Goal: Check status: Check status

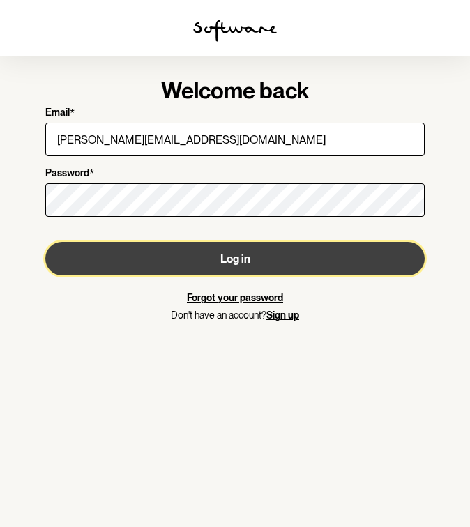
click at [171, 256] on button "Log in" at bounding box center [234, 258] width 379 height 33
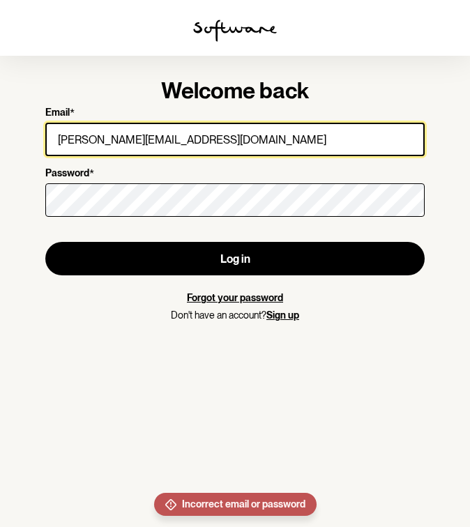
click at [215, 141] on input "[PERSON_NAME][EMAIL_ADDRESS][DOMAIN_NAME]" at bounding box center [234, 139] width 379 height 33
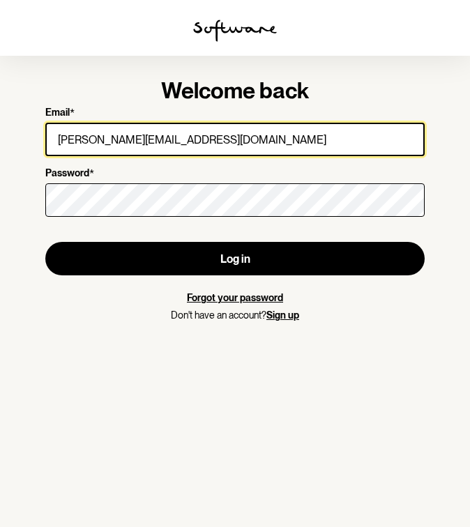
drag, startPoint x: 215, startPoint y: 141, endPoint x: 36, endPoint y: 141, distance: 179.8
click at [36, 141] on div "Welcome back Email * [PERSON_NAME][EMAIL_ADDRESS][DOMAIN_NAME] Password * Log i…" at bounding box center [234, 201] width 401 height 263
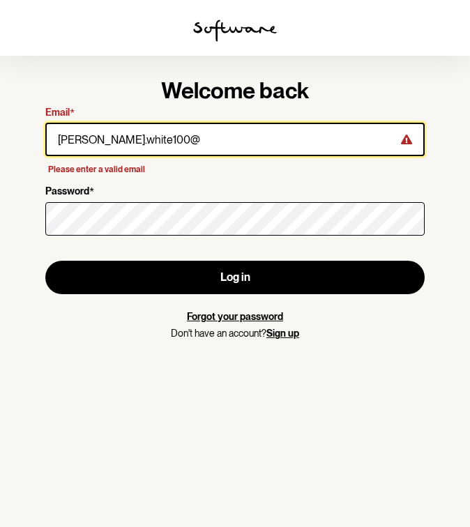
type input "[EMAIL_ADDRESS][DOMAIN_NAME]"
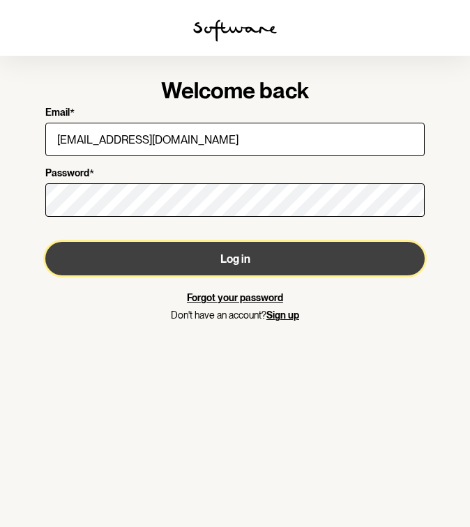
click at [201, 259] on button "Log in" at bounding box center [234, 258] width 379 height 33
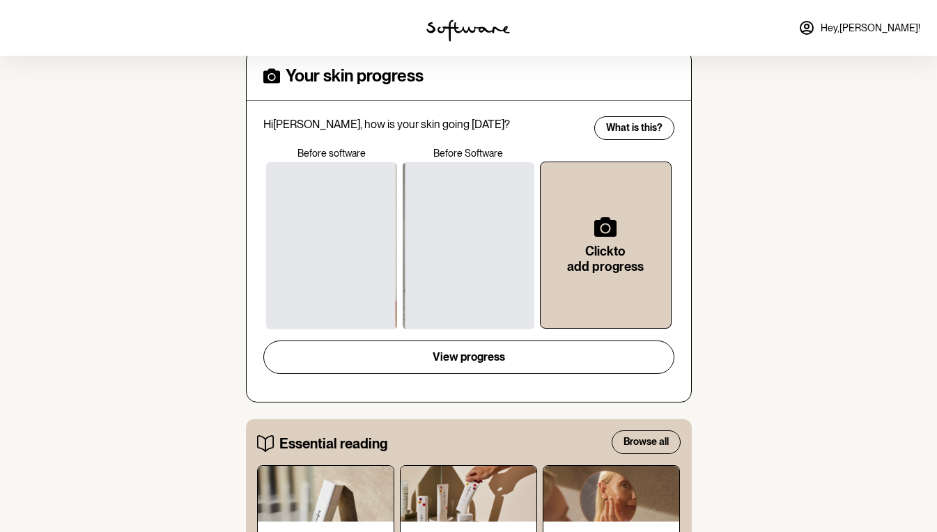
scroll to position [520, 0]
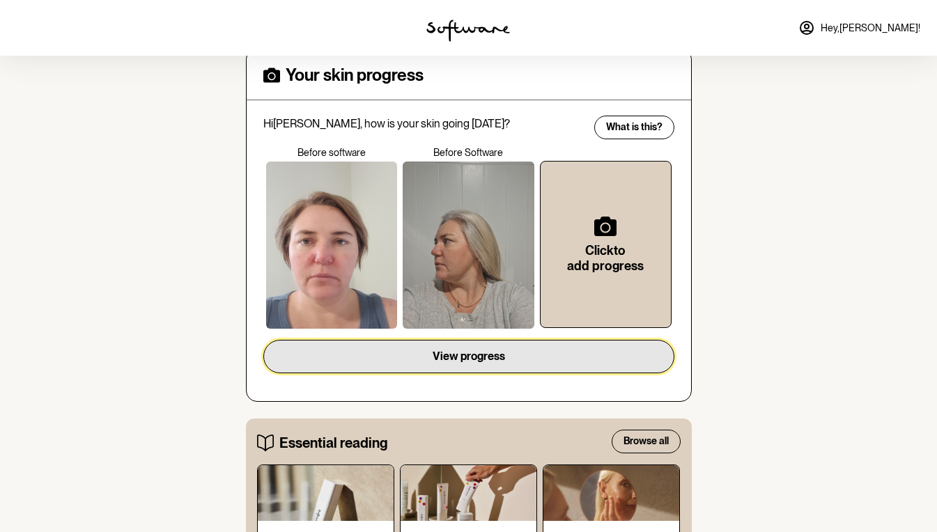
click at [469, 359] on span "View progress" at bounding box center [469, 356] width 72 height 13
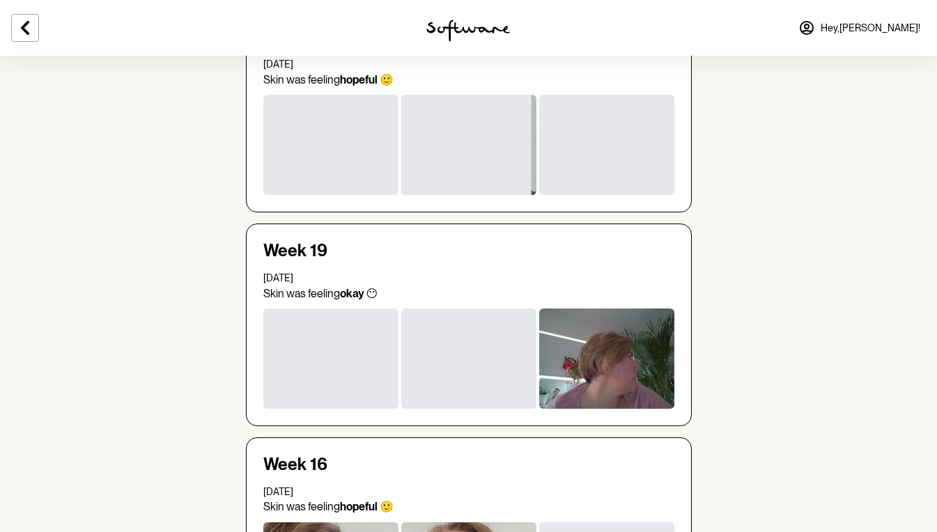
scroll to position [1044, 0]
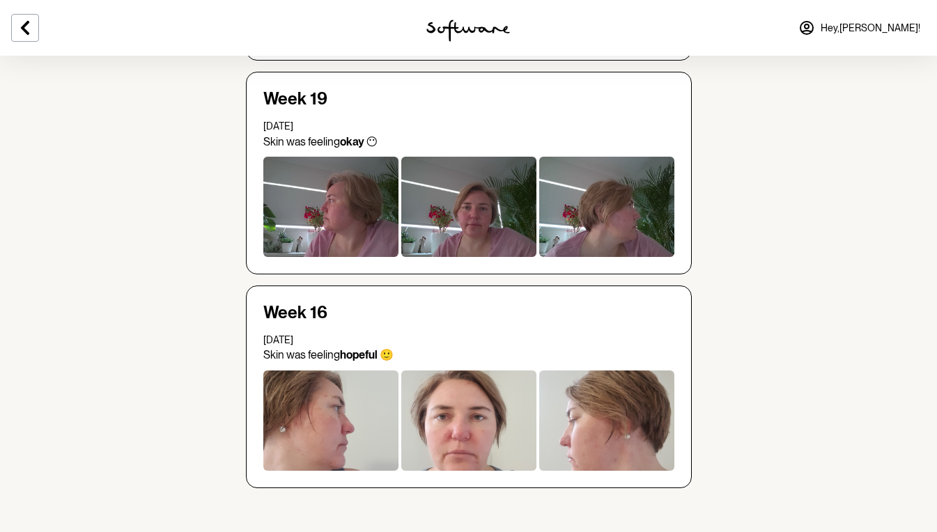
click at [469, 233] on div at bounding box center [468, 207] width 135 height 100
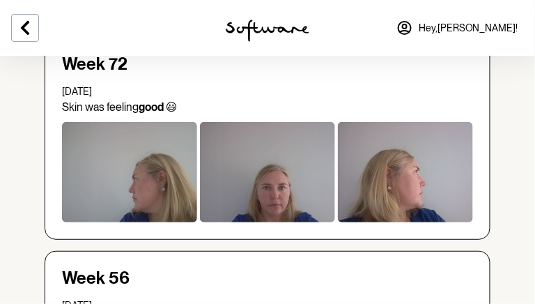
scroll to position [642, 0]
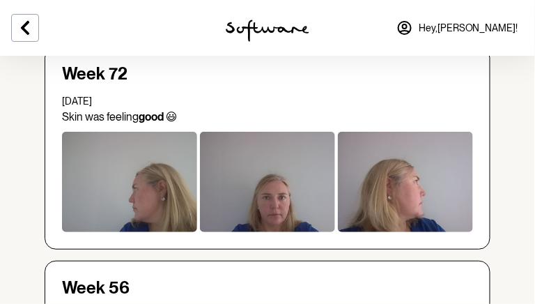
click at [284, 199] on div at bounding box center [267, 182] width 135 height 100
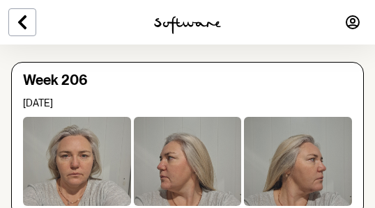
scroll to position [198, 0]
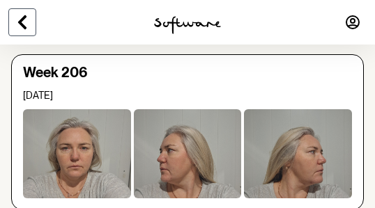
click at [24, 22] on icon at bounding box center [22, 22] width 17 height 17
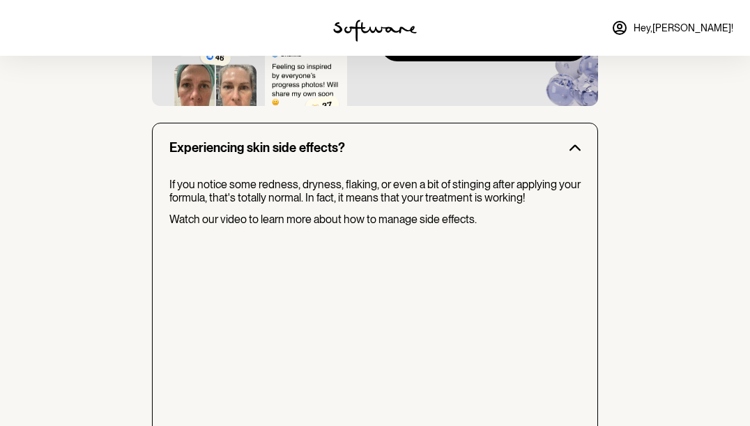
scroll to position [1332, 0]
